Goal: Check status: Check status

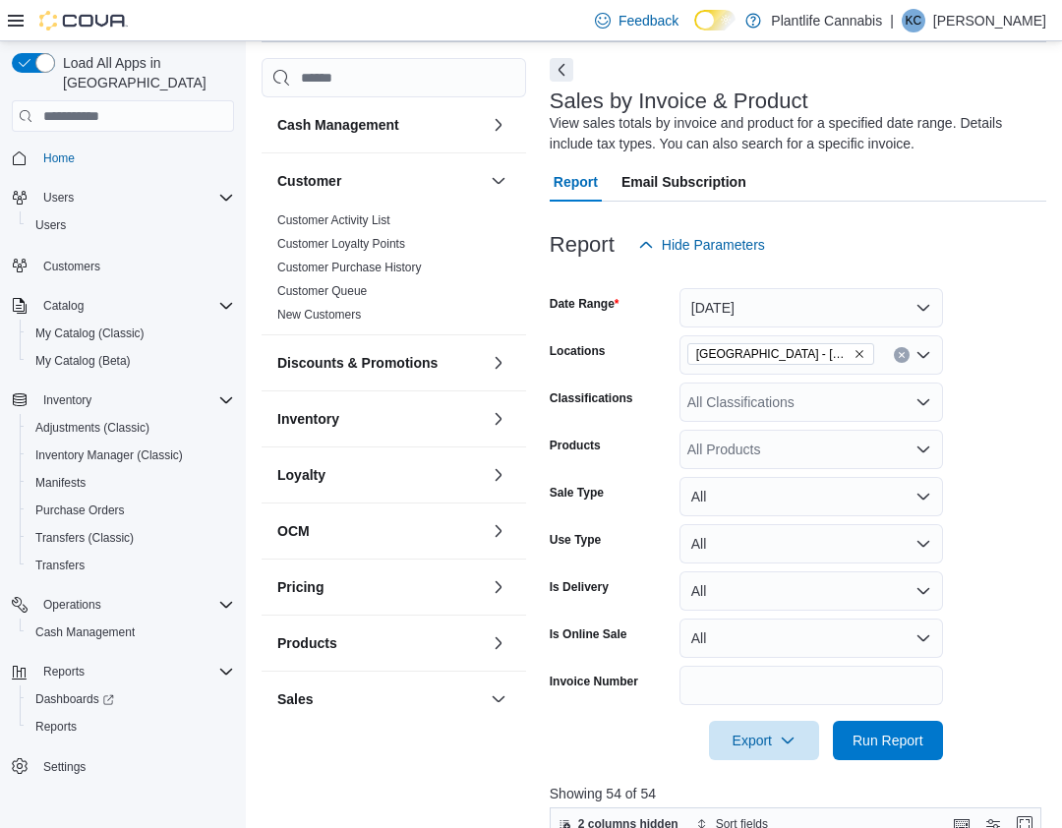
scroll to position [0, 698]
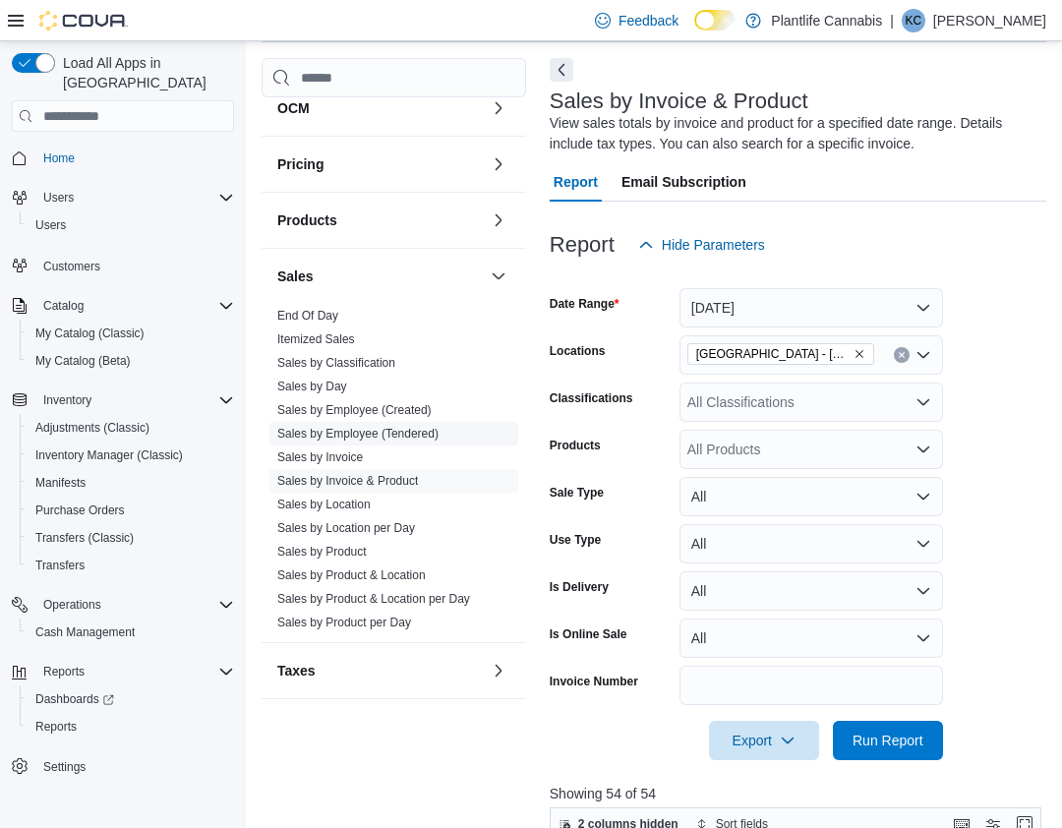
click at [391, 440] on link "Sales by Employee (Tendered)" at bounding box center [357, 434] width 161 height 14
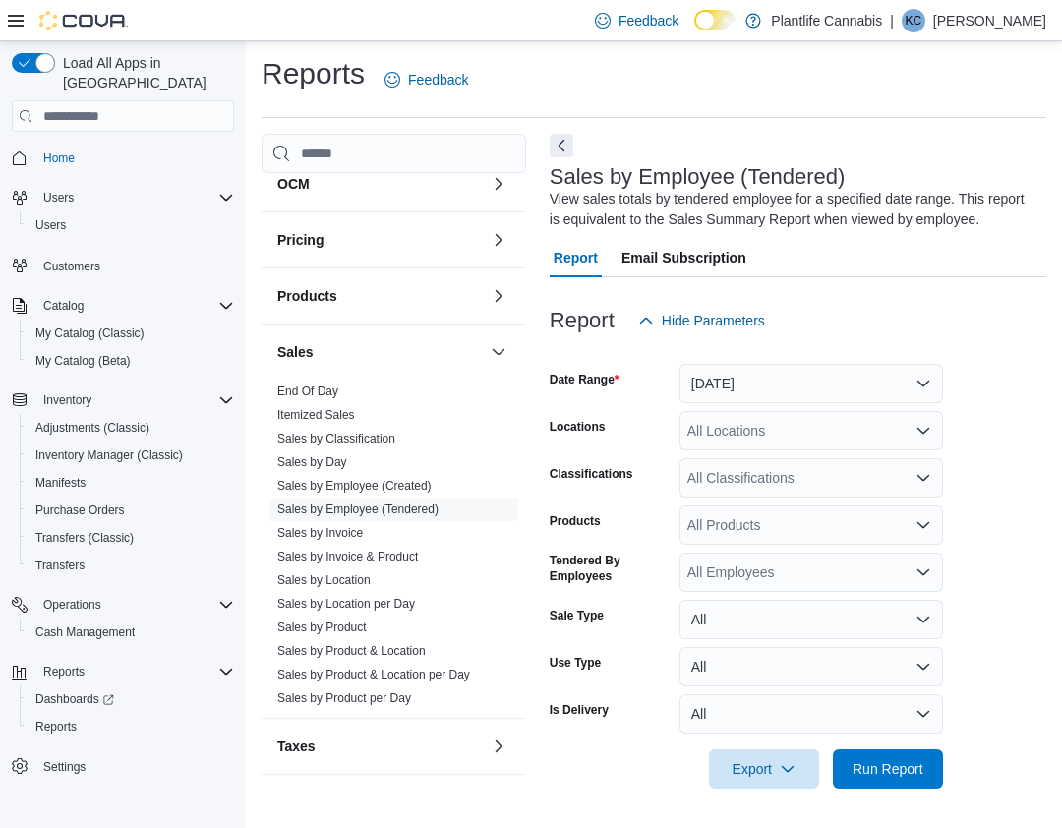
scroll to position [3, 0]
click at [794, 379] on button "[DATE]" at bounding box center [811, 383] width 264 height 39
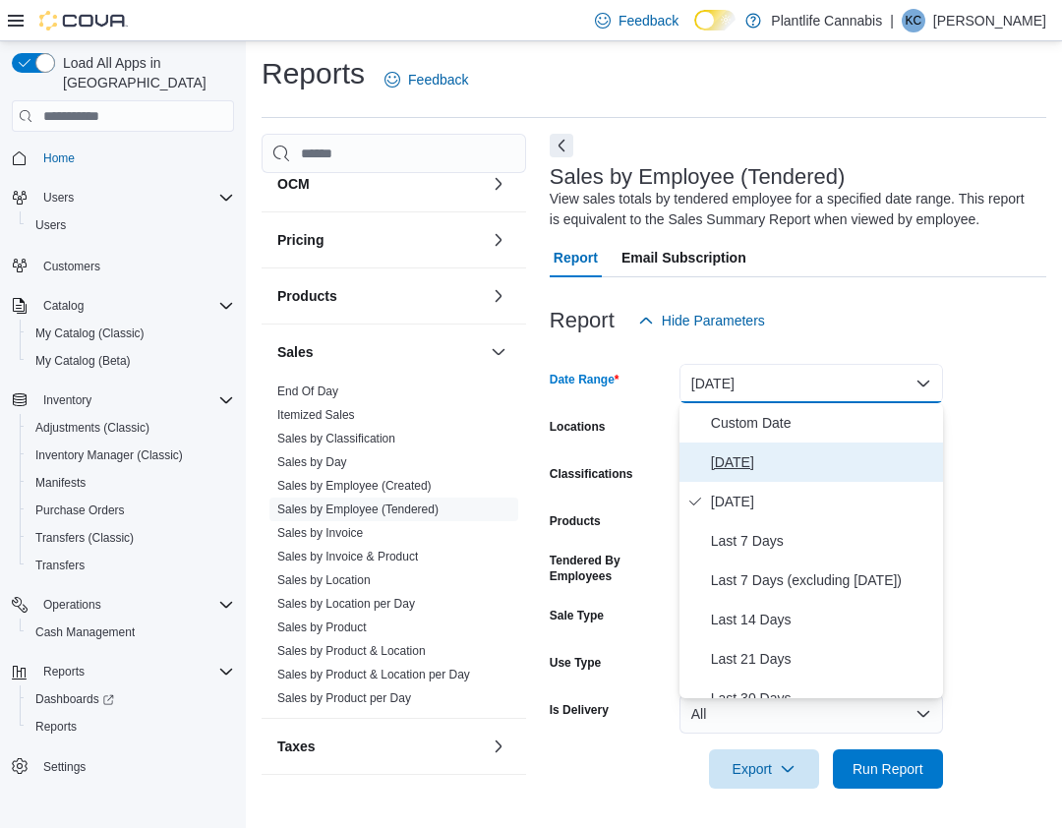
drag, startPoint x: 742, startPoint y: 456, endPoint x: 746, endPoint y: 440, distance: 16.2
click at [742, 456] on span "[DATE]" at bounding box center [823, 462] width 224 height 24
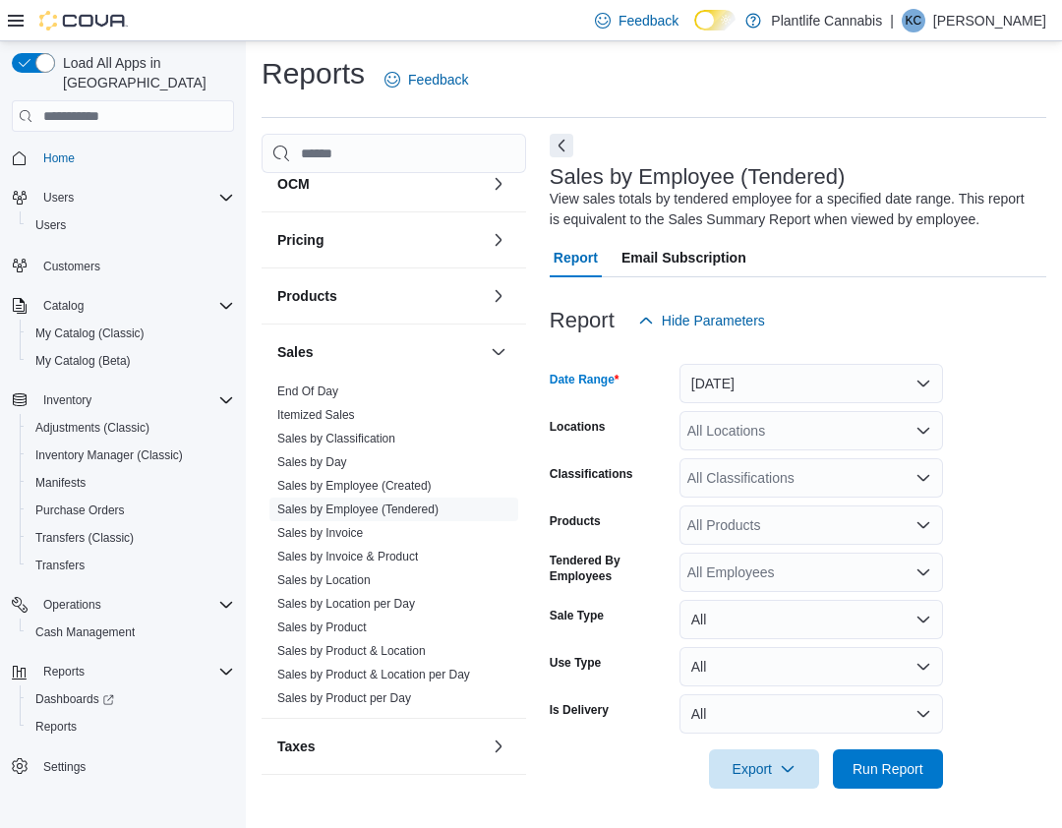
click at [740, 440] on div "All Locations" at bounding box center [811, 430] width 264 height 39
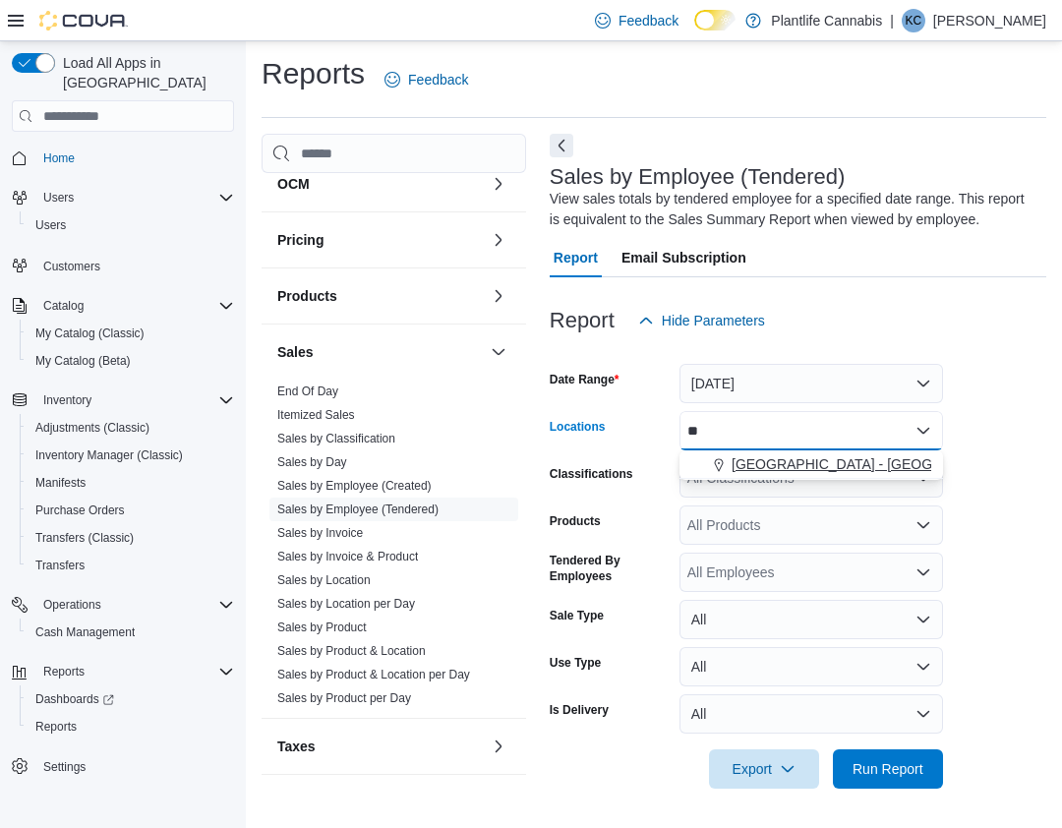
type input "**"
click at [759, 472] on span "[GEOGRAPHIC_DATA] - [GEOGRAPHIC_DATA]" at bounding box center [881, 464] width 299 height 20
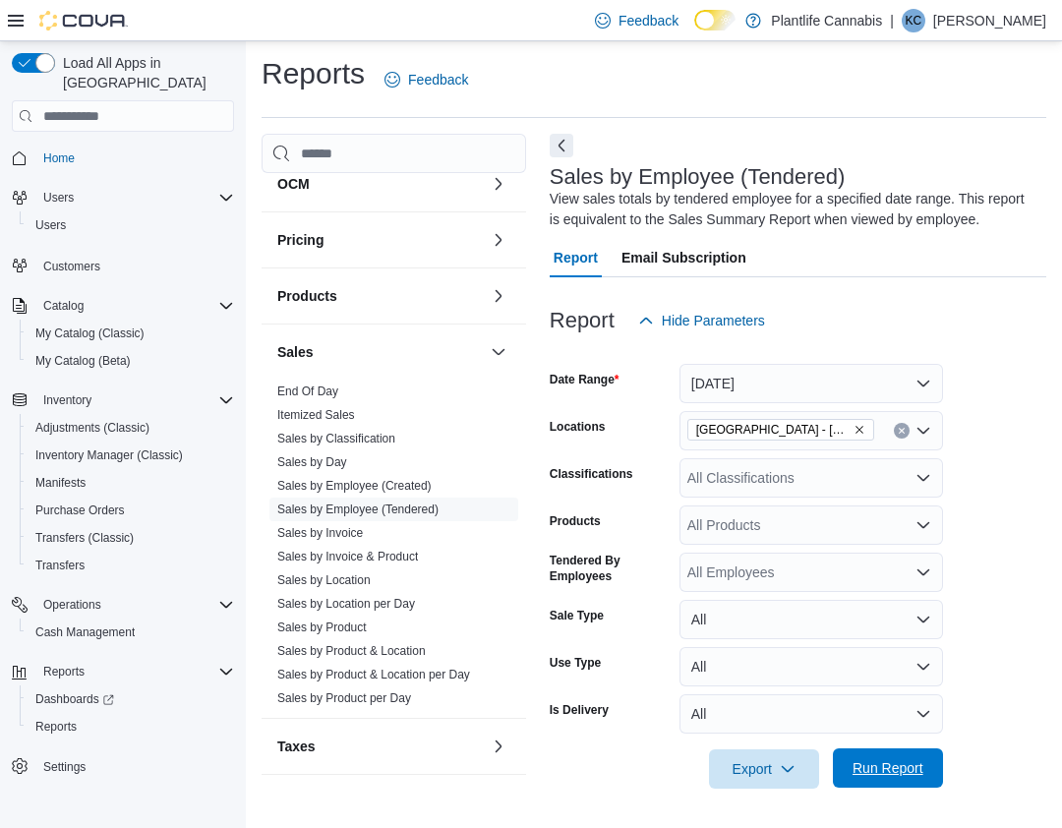
click at [923, 764] on span "Run Report" at bounding box center [887, 768] width 71 height 20
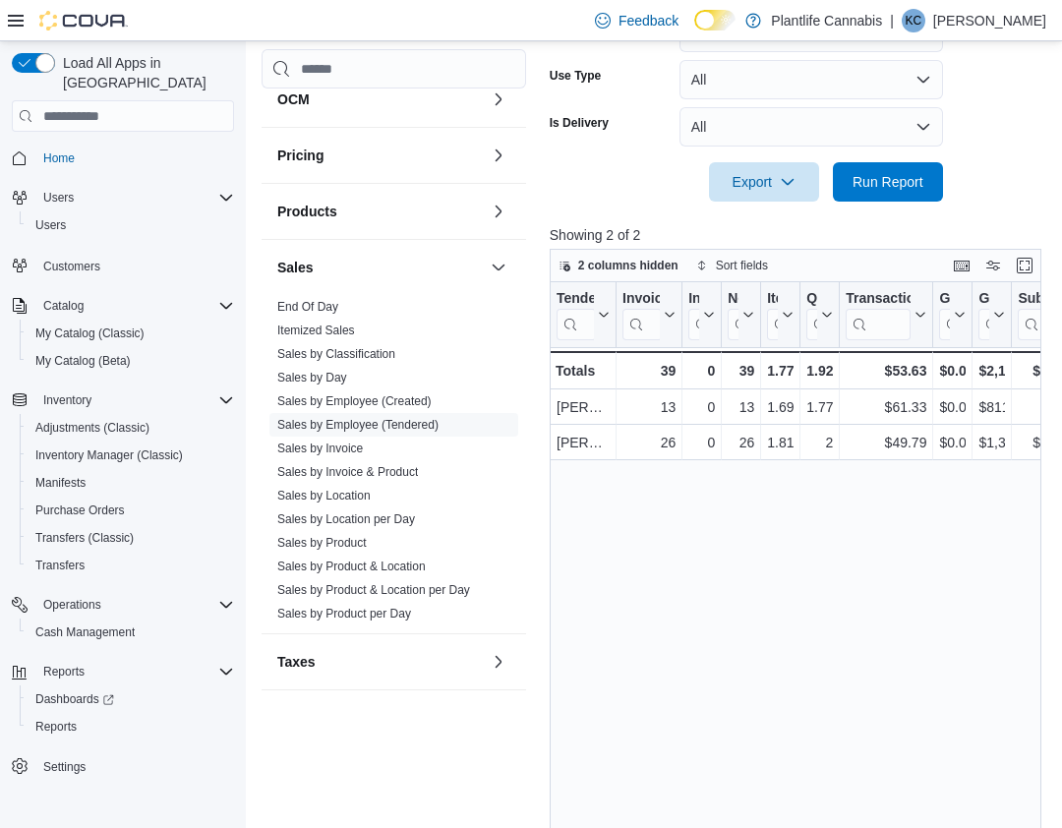
scroll to position [599, 0]
